Goal: Information Seeking & Learning: Find specific fact

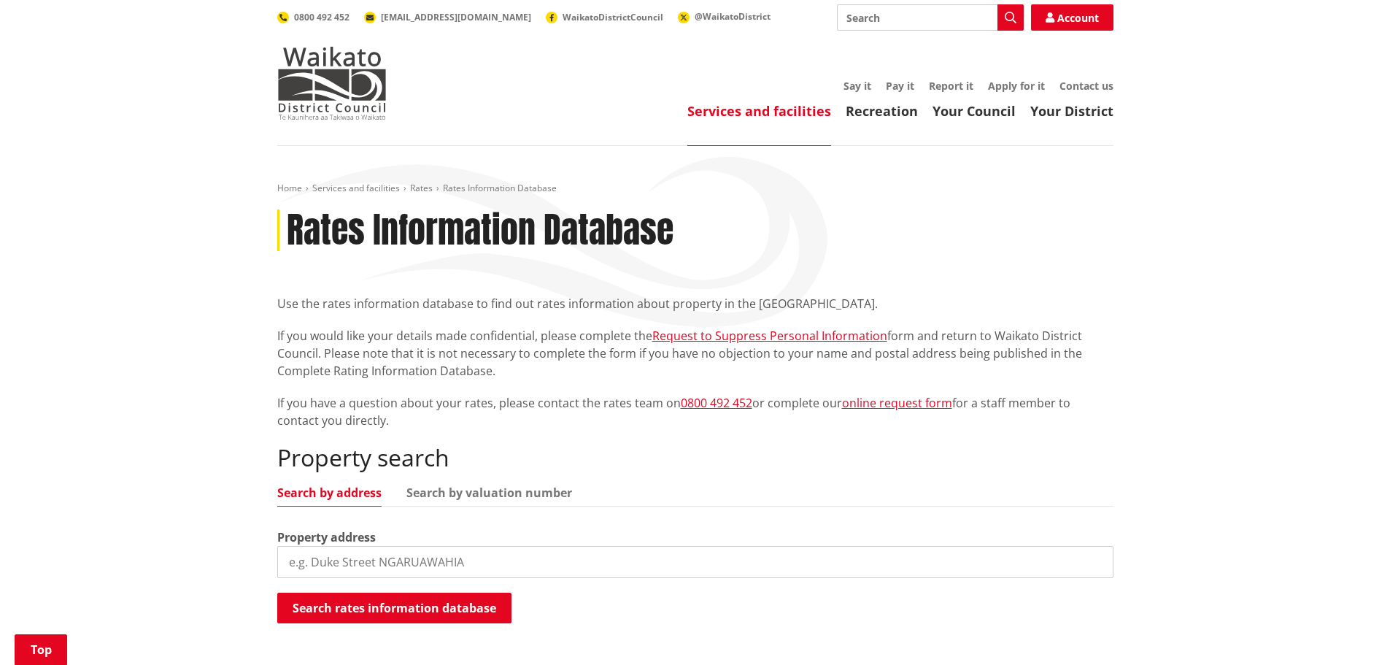
scroll to position [219, 0]
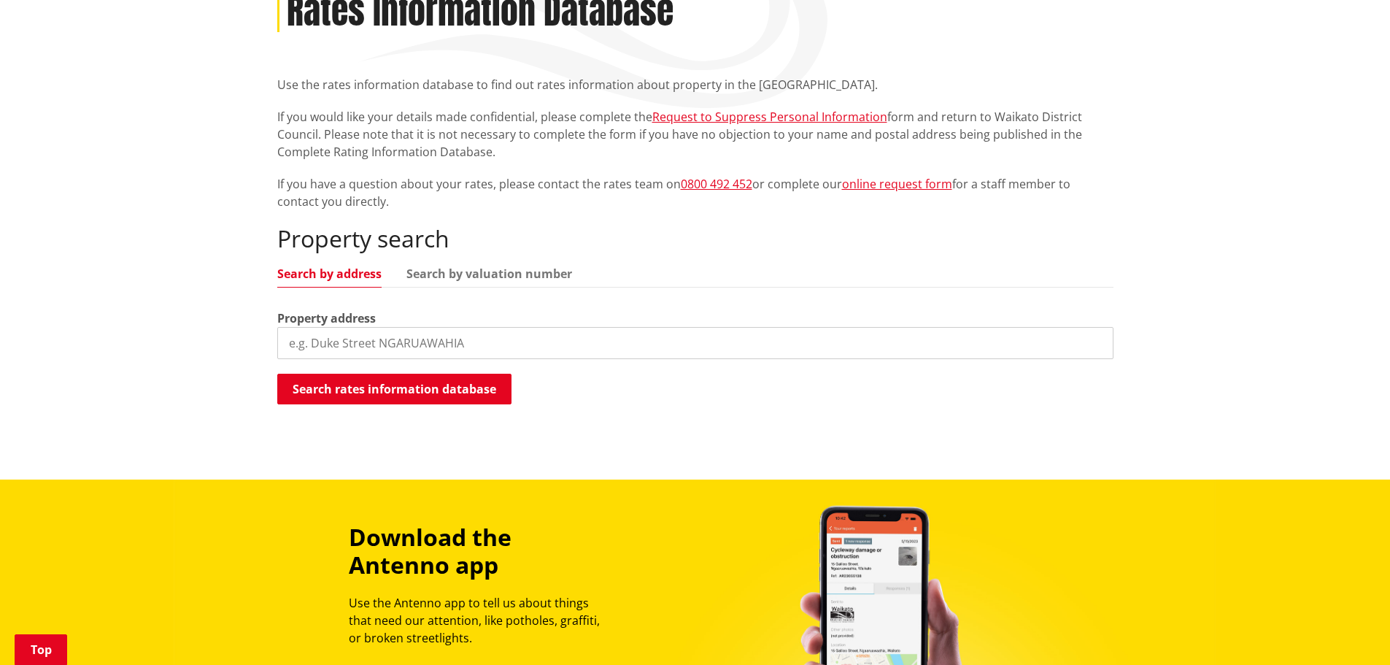
click at [452, 343] on input "search" at bounding box center [695, 343] width 836 height 32
type input "171 martin road"
click at [412, 385] on button "Search rates information database" at bounding box center [394, 389] width 234 height 31
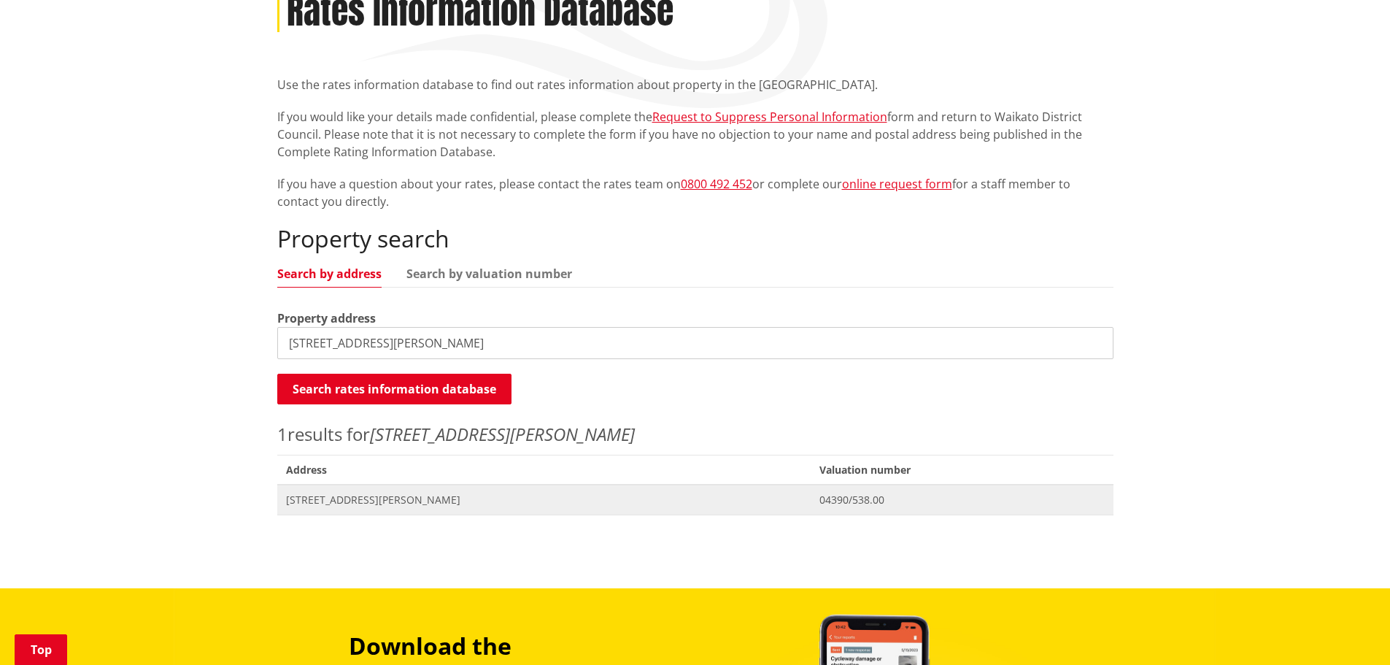
click at [341, 490] on span "Address 171 Martin Road WAERENGA" at bounding box center [544, 500] width 534 height 30
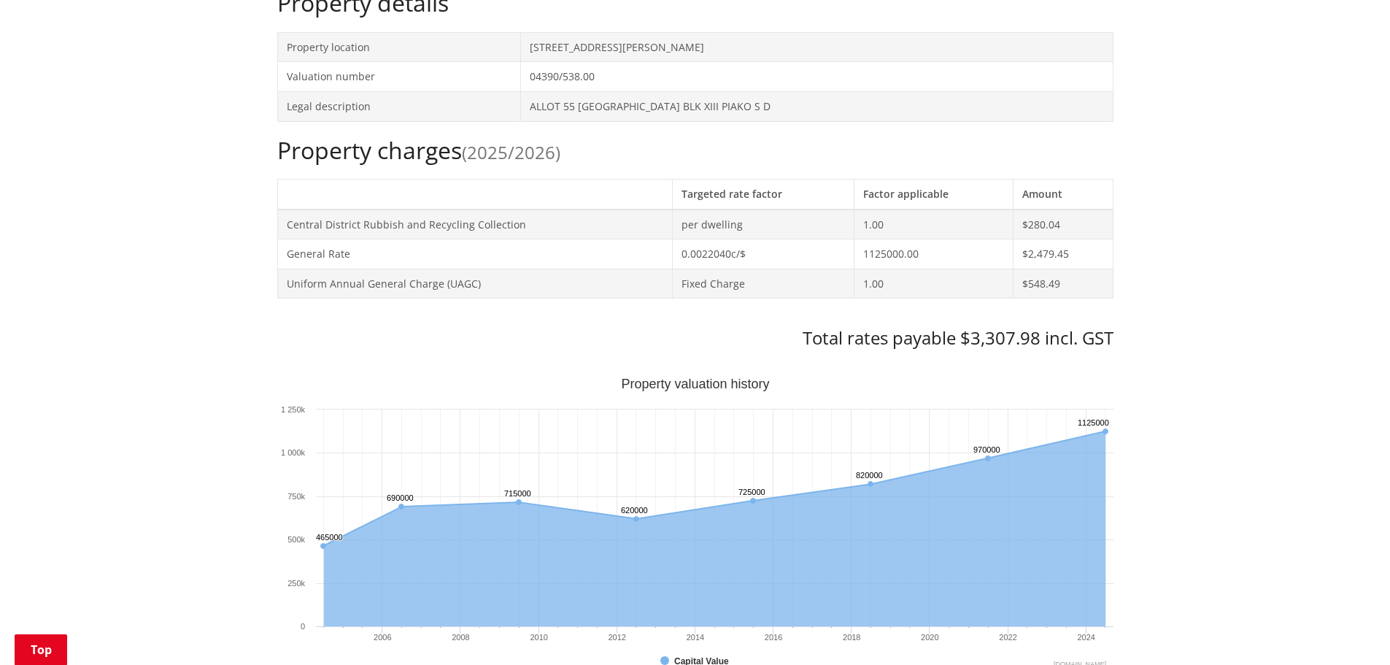
scroll to position [219, 0]
